Goal: Task Accomplishment & Management: Complete application form

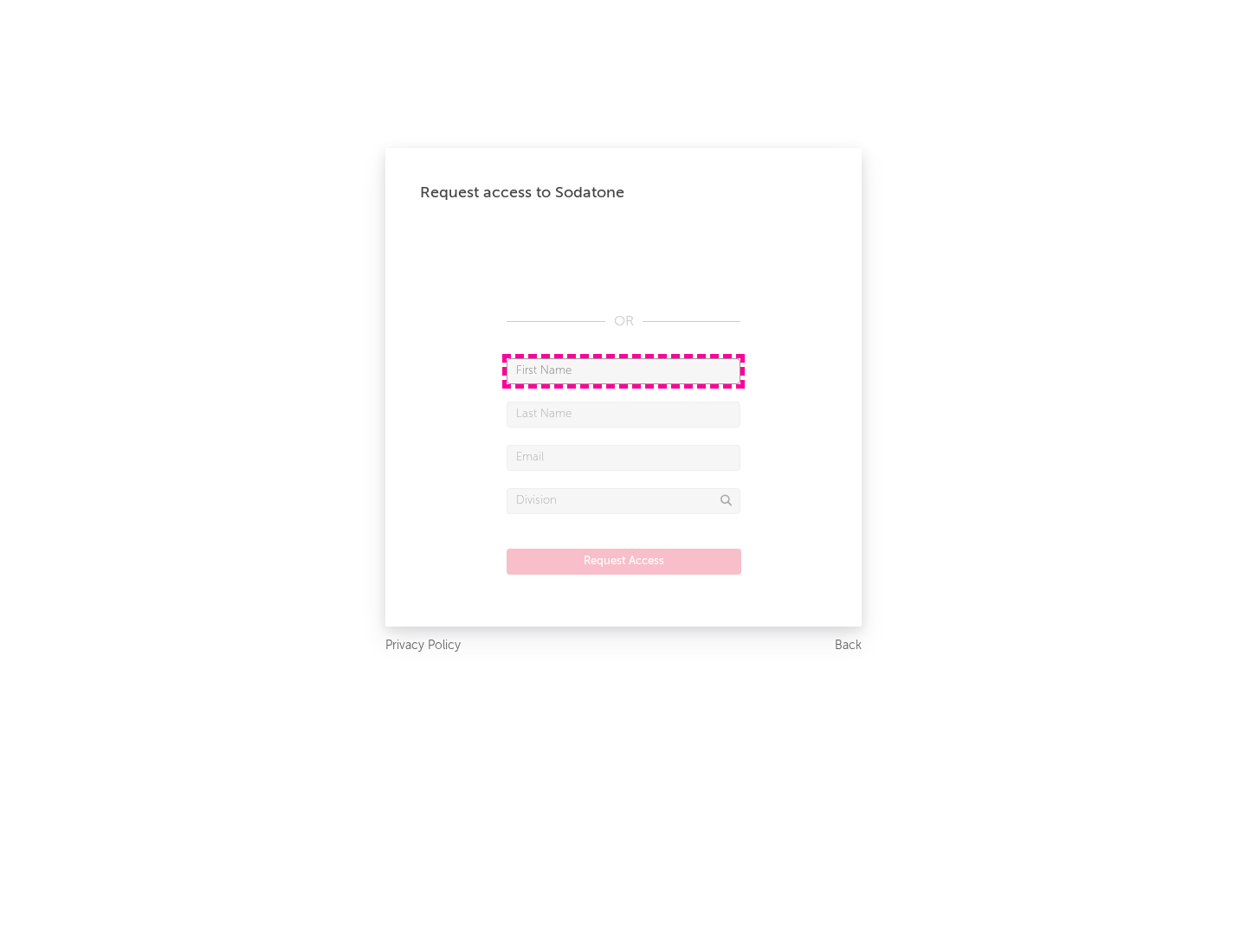
click at [623, 370] on input "text" at bounding box center [623, 371] width 233 height 26
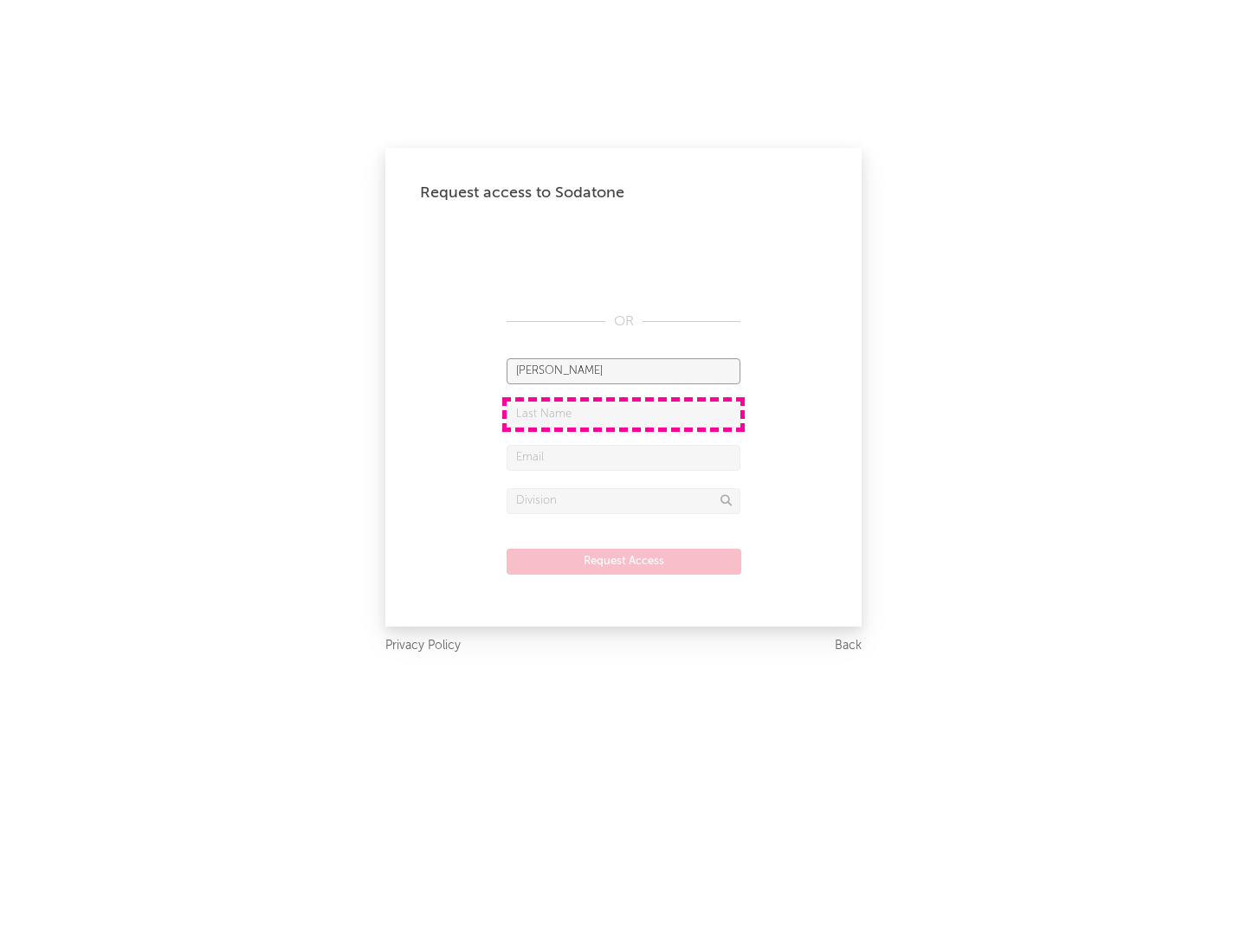
type input "[PERSON_NAME]"
click at [623, 413] on input "text" at bounding box center [623, 414] width 233 height 26
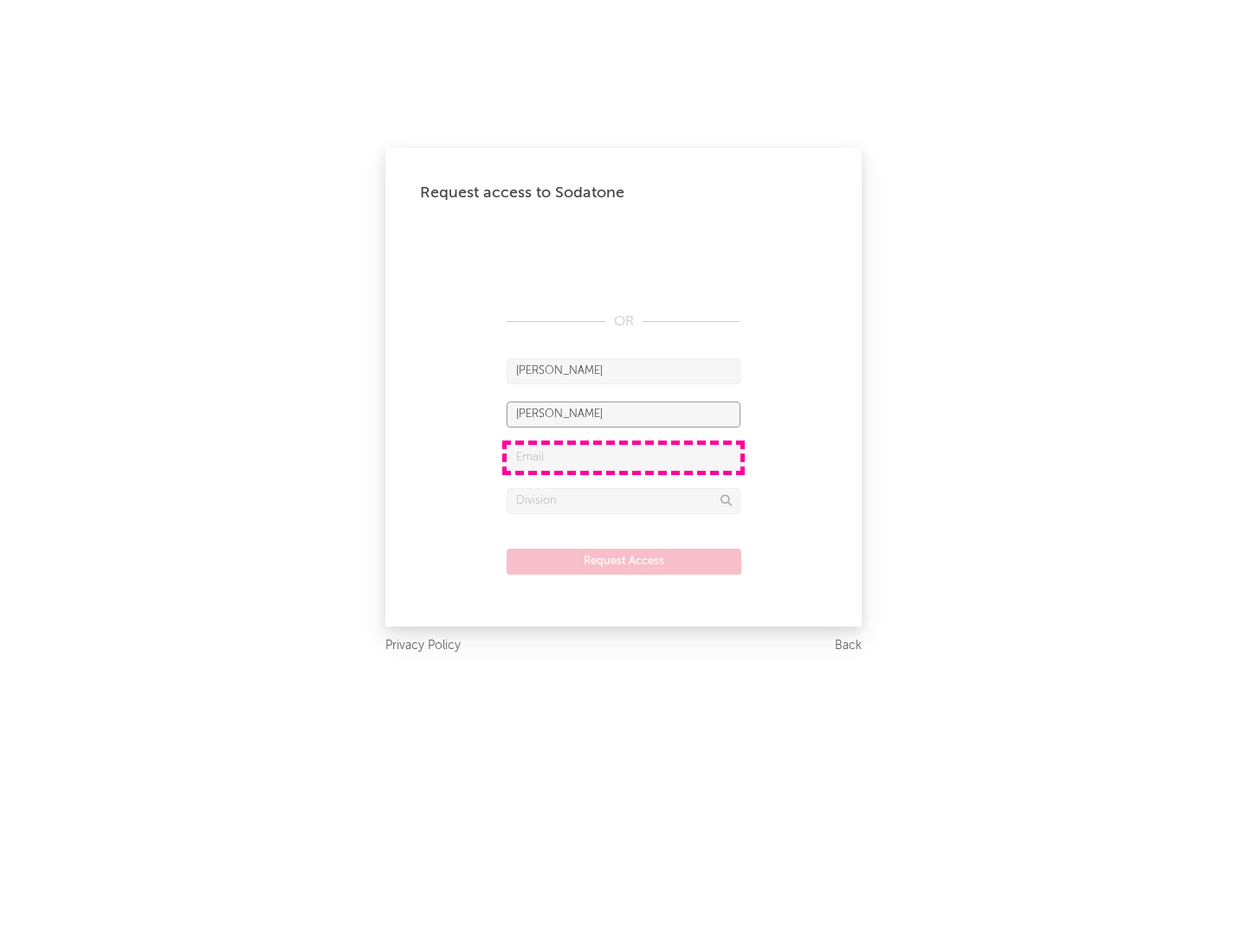
type input "[PERSON_NAME]"
click at [623, 457] on input "text" at bounding box center [623, 457] width 233 height 26
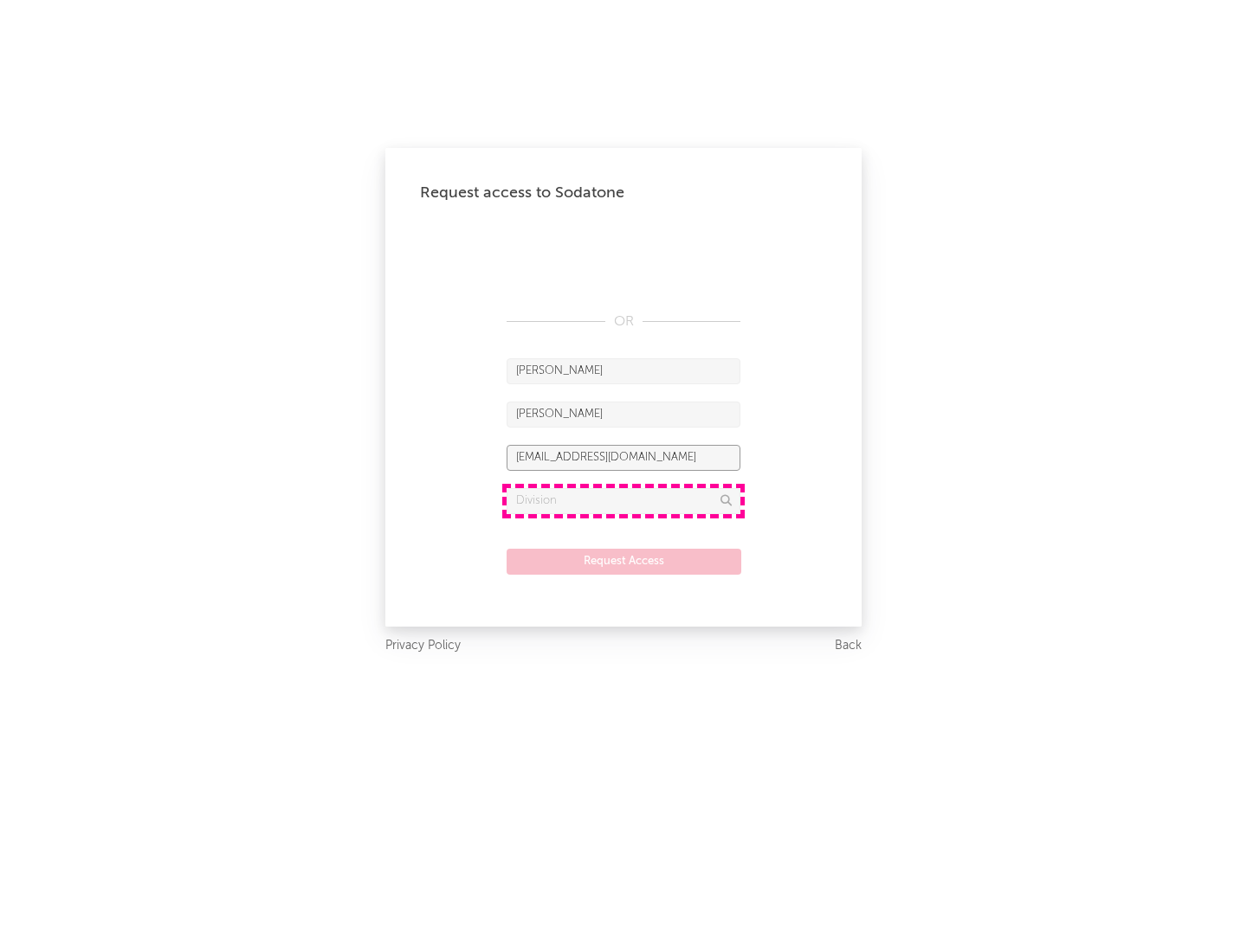
type input "[EMAIL_ADDRESS][DOMAIN_NAME]"
click at [623, 500] on input "text" at bounding box center [623, 501] width 233 height 26
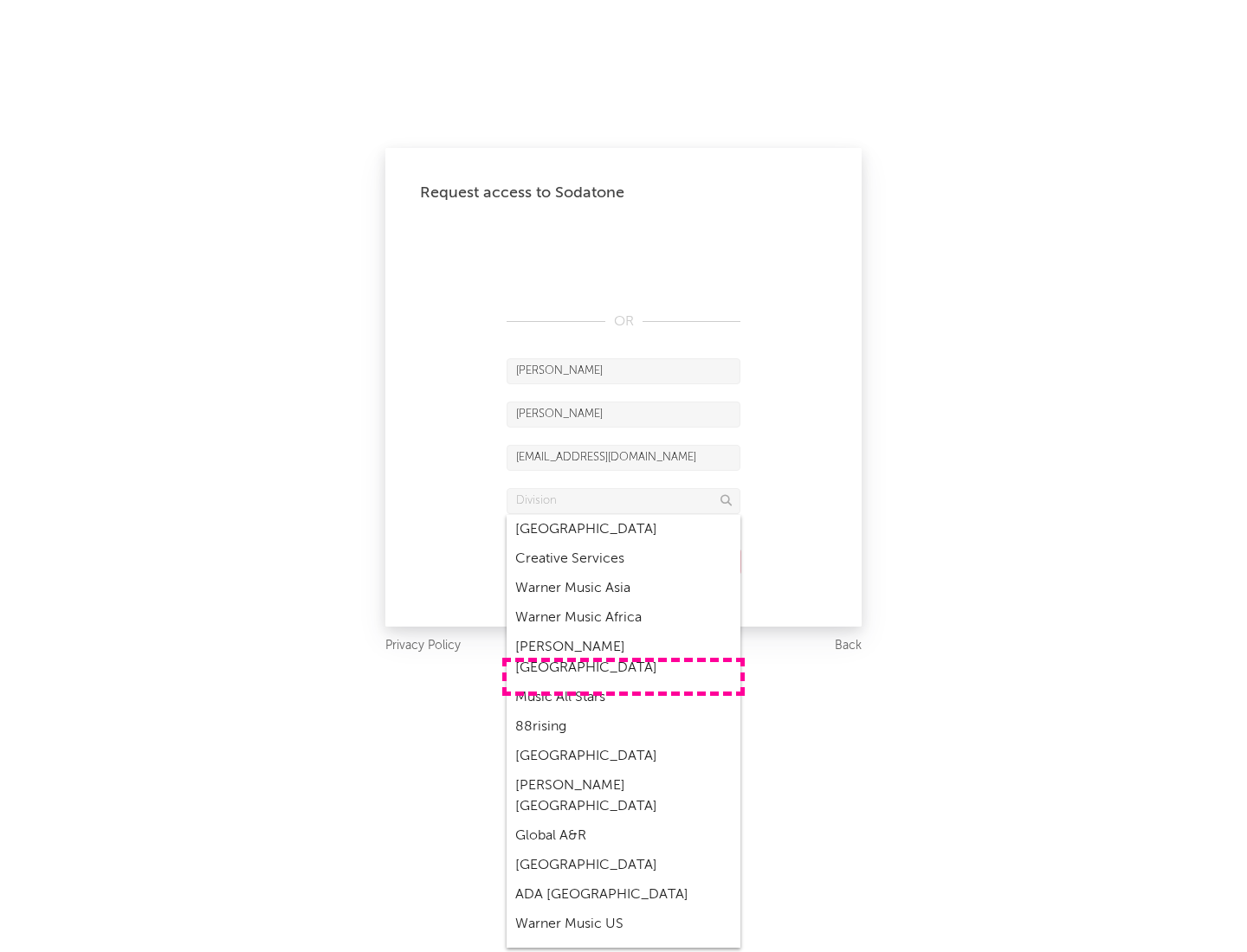
click at [623, 683] on div "Music All Stars" at bounding box center [623, 698] width 233 height 29
type input "Music All Stars"
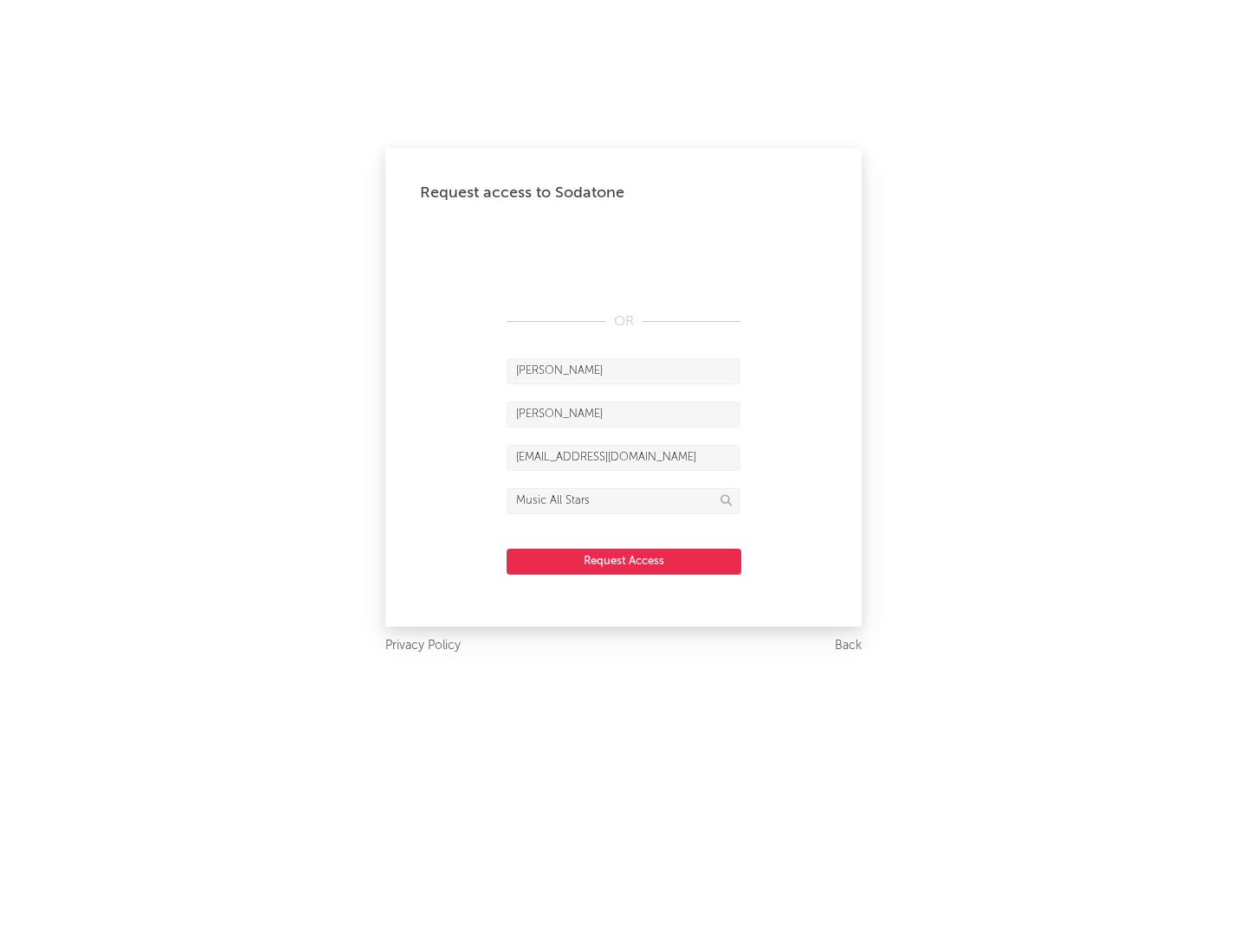
click at [623, 561] on button "Request Access" at bounding box center [624, 562] width 234 height 26
